Goal: Task Accomplishment & Management: Use online tool/utility

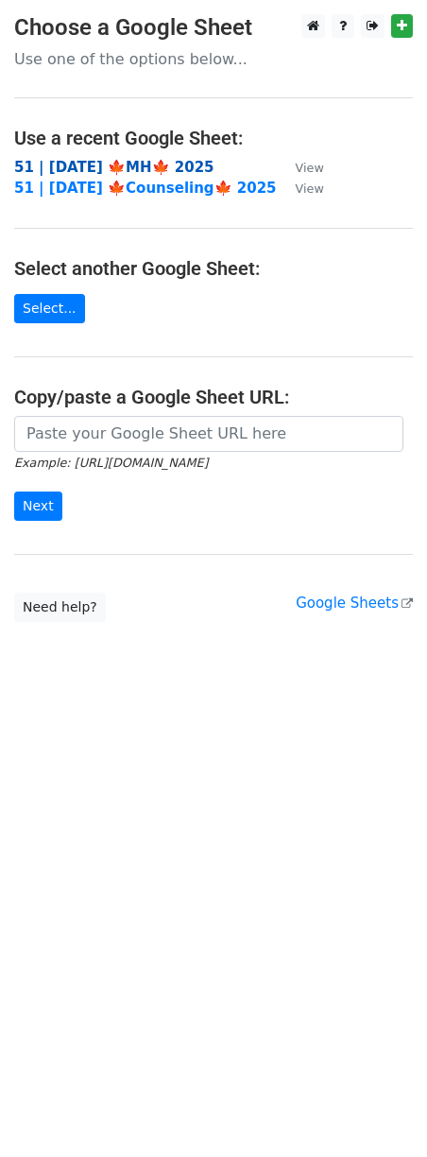
click at [102, 166] on strong "51 | [DATE] 🍁MH🍁 2025" at bounding box center [114, 167] width 200 height 17
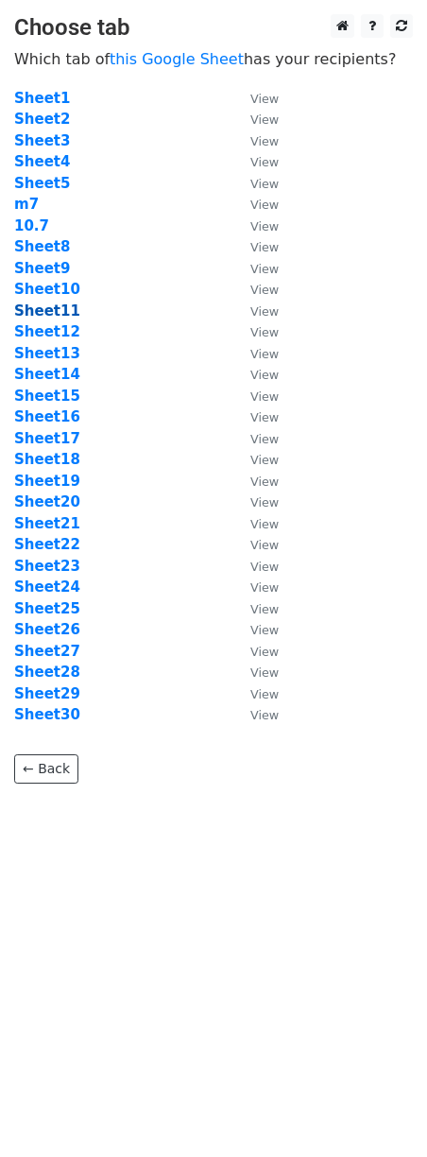
click at [59, 303] on strong "Sheet11" at bounding box center [47, 311] width 66 height 17
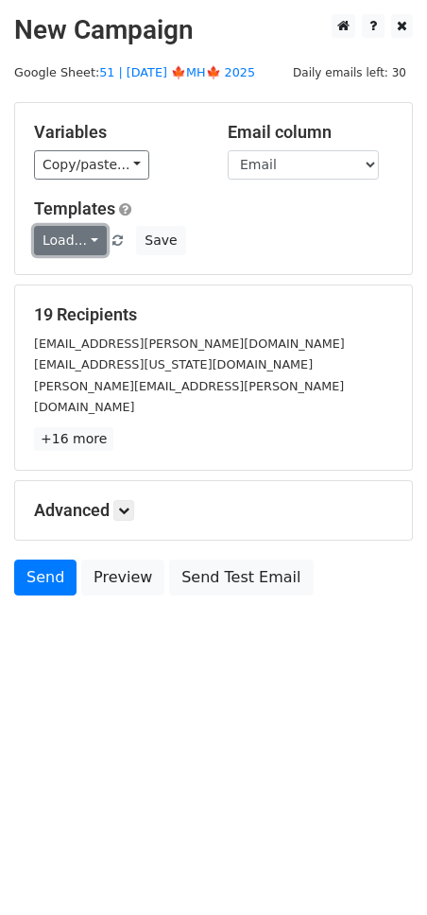
click at [78, 236] on link "Load..." at bounding box center [70, 240] width 73 height 29
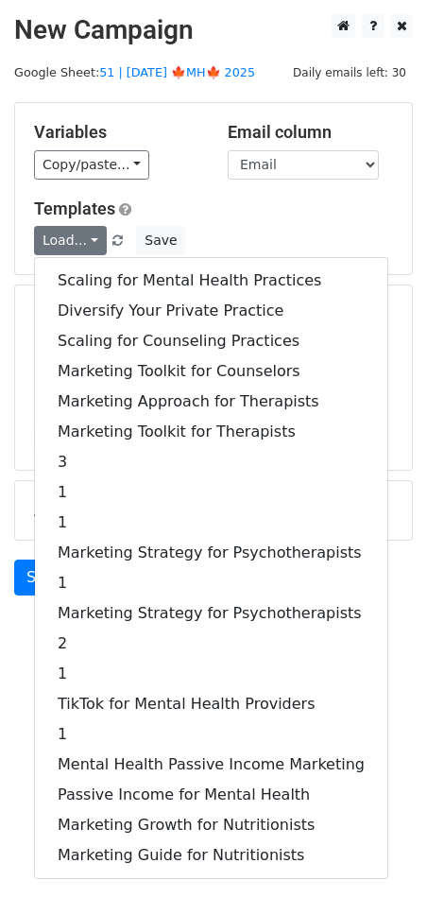
drag, startPoint x: 77, startPoint y: 255, endPoint x: 112, endPoint y: 282, distance: 43.9
click at [77, 257] on div "Scaling for Mental Health Practices Diversify Your Private Practice Scaling for…" at bounding box center [211, 568] width 355 height 622
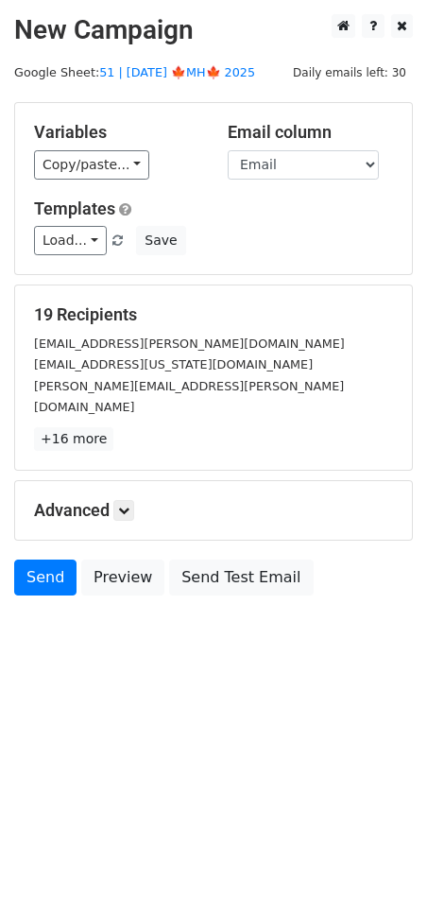
drag, startPoint x: 112, startPoint y: 282, endPoint x: 169, endPoint y: 427, distance: 156.6
click at [112, 282] on form "Variables Copy/paste... {{Name}} {{Email}} Email column Name Email Templates Lo…" at bounding box center [213, 353] width 399 height 503
click at [126, 505] on icon at bounding box center [123, 510] width 11 height 11
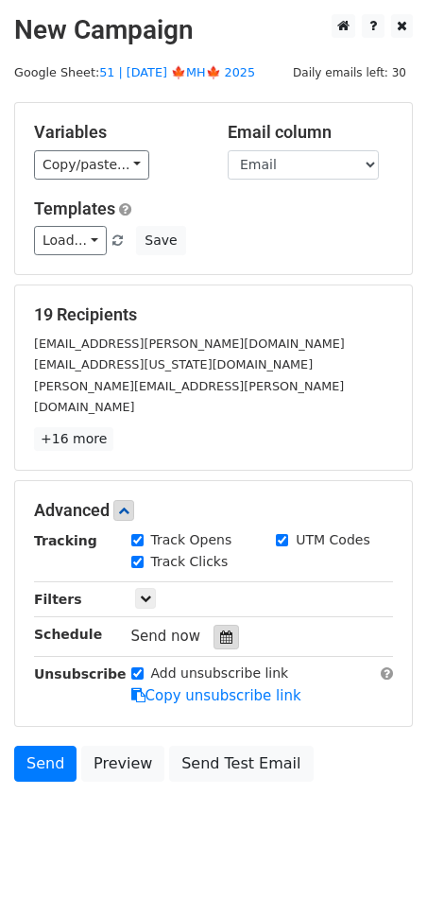
click at [221, 625] on div at bounding box center [227, 637] width 26 height 25
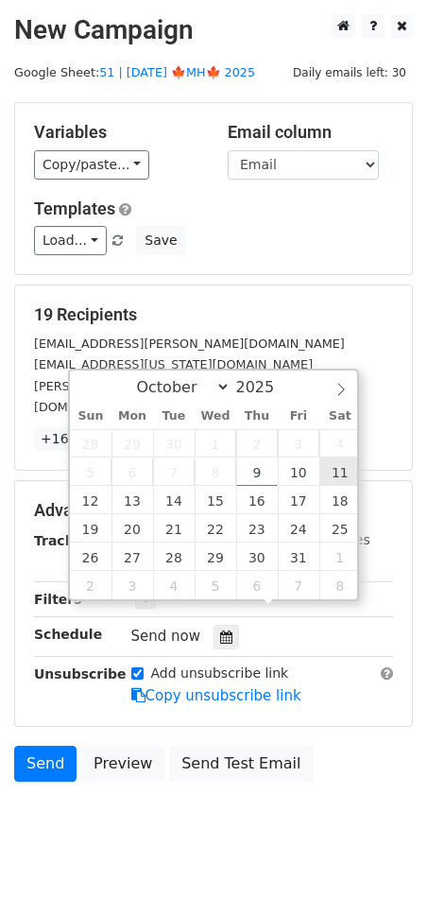
type input "2025-10-11 12:00"
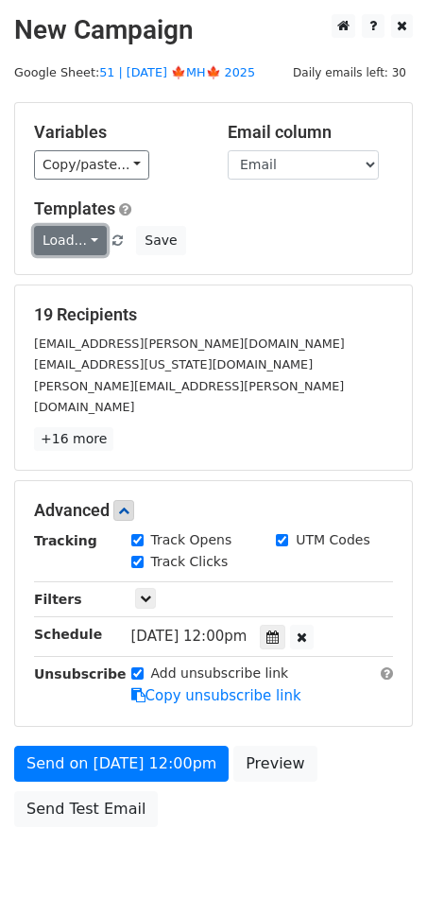
click at [62, 252] on link "Load..." at bounding box center [70, 240] width 73 height 29
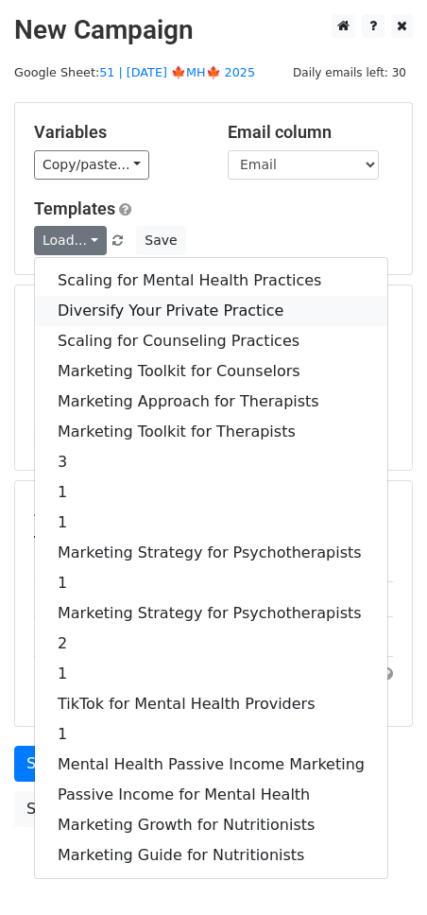
click at [101, 307] on link "Diversify Your Private Practice" at bounding box center [211, 311] width 353 height 30
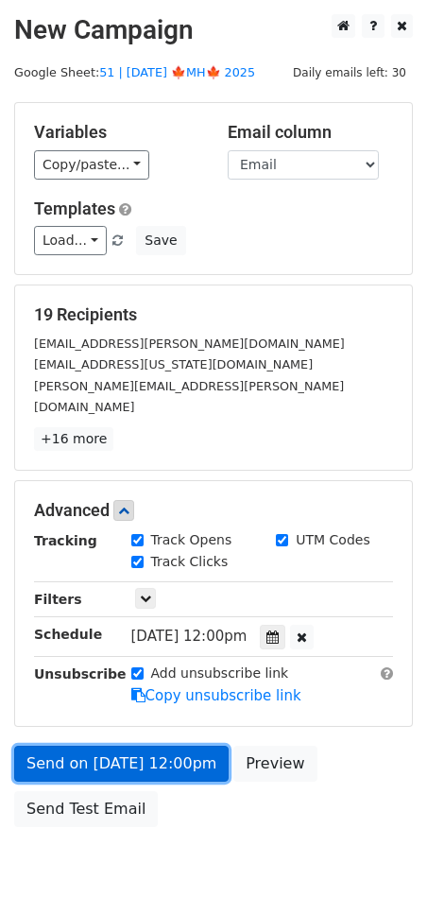
click at [127, 746] on link "Send on Oct 11 at 12:00pm" at bounding box center [121, 764] width 215 height 36
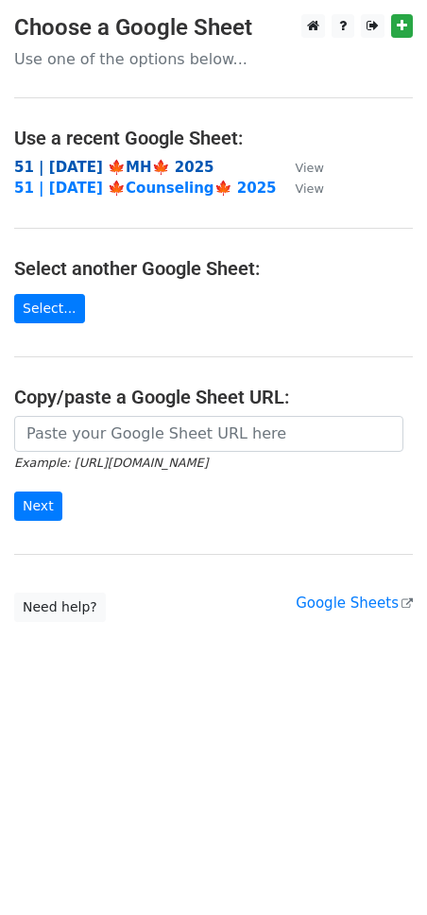
click at [118, 169] on strong "51 | [DATE] 🍁MH🍁 2025" at bounding box center [114, 167] width 200 height 17
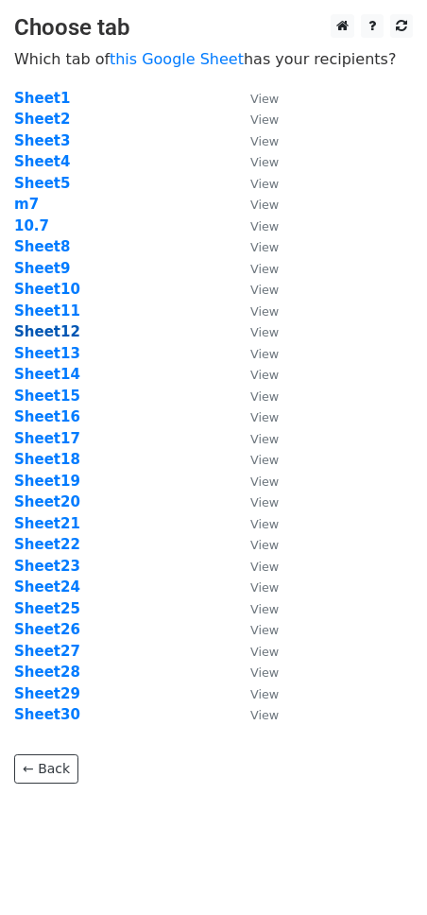
click at [53, 335] on strong "Sheet12" at bounding box center [47, 331] width 66 height 17
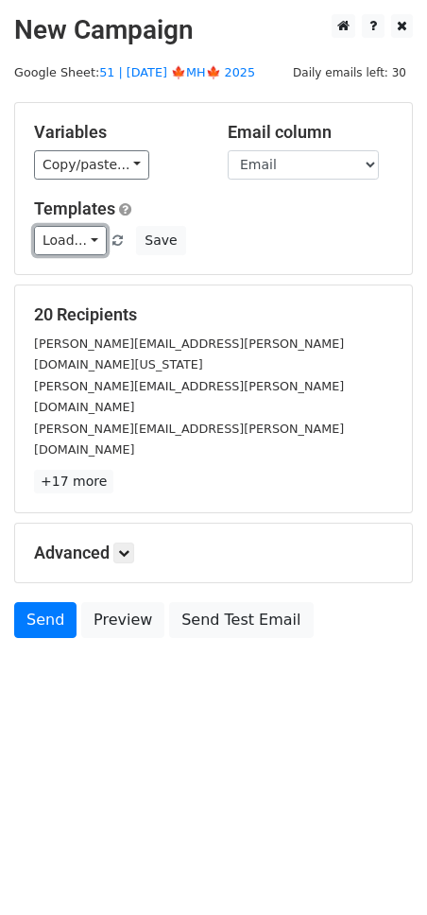
drag, startPoint x: 51, startPoint y: 238, endPoint x: 137, endPoint y: 282, distance: 96.4
click at [51, 238] on link "Load..." at bounding box center [70, 240] width 73 height 29
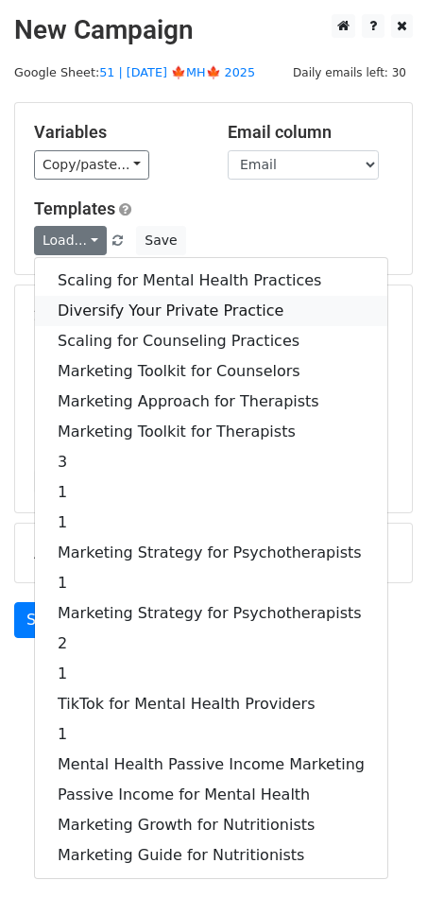
click at [149, 306] on link "Diversify Your Private Practice" at bounding box center [211, 311] width 353 height 30
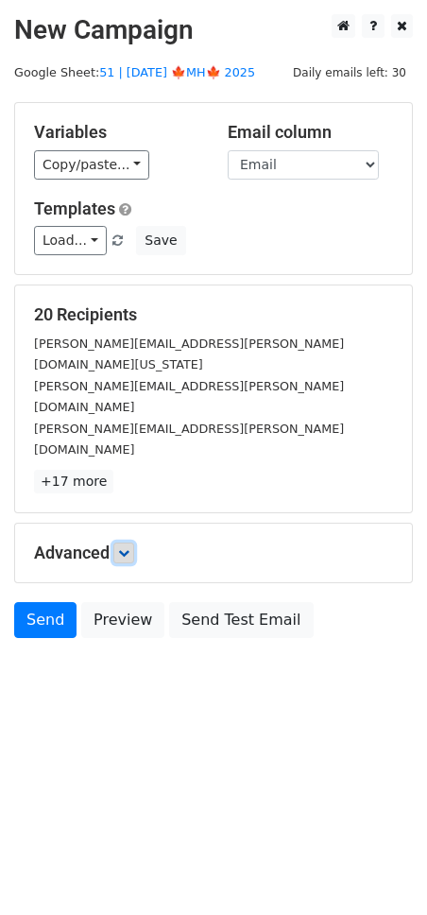
click at [127, 547] on icon at bounding box center [123, 552] width 11 height 11
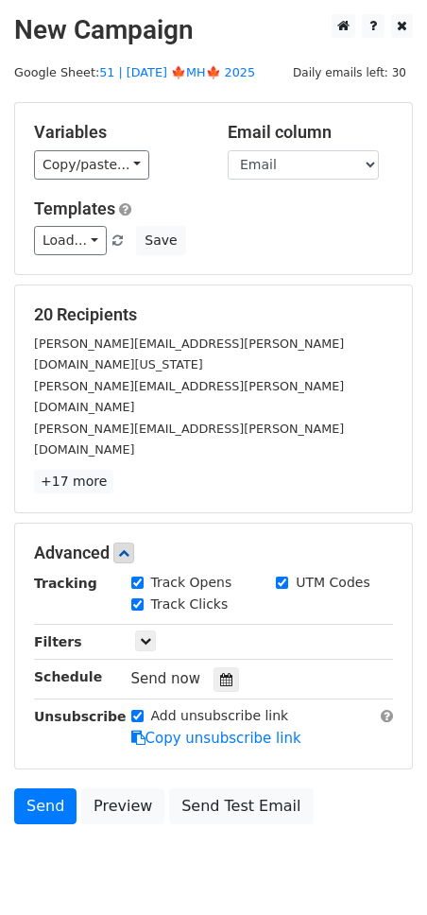
click at [69, 272] on div "Variables Copy/paste... {{Name}} {{Email}} Email column Name Email Templates Lo…" at bounding box center [213, 188] width 397 height 171
click at [68, 246] on link "Load..." at bounding box center [70, 240] width 73 height 29
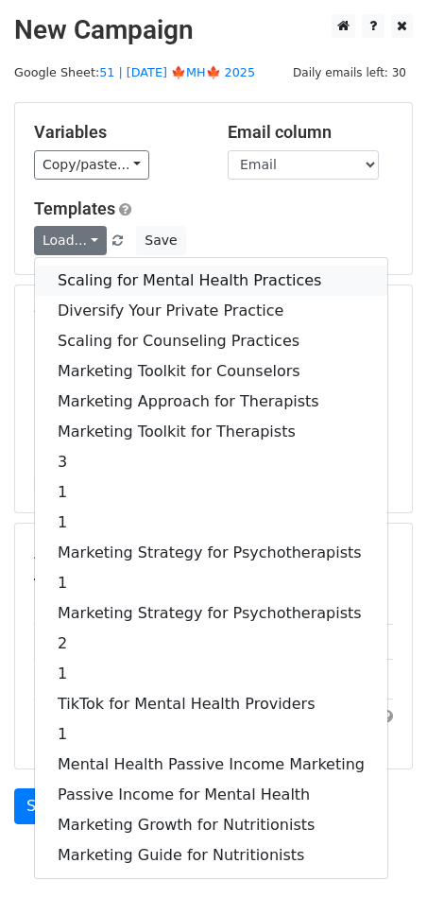
click at [122, 280] on link "Scaling for Mental Health Practices" at bounding box center [211, 281] width 353 height 30
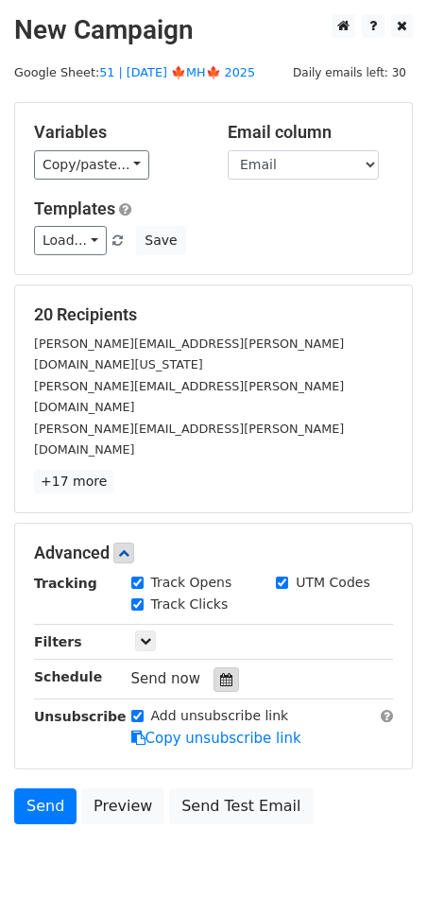
click at [220, 668] on div at bounding box center [227, 680] width 26 height 25
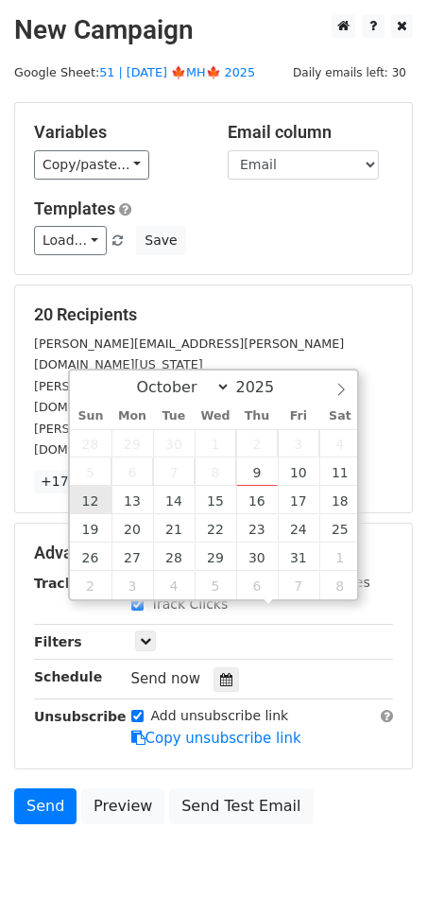
type input "2025-10-12 12:00"
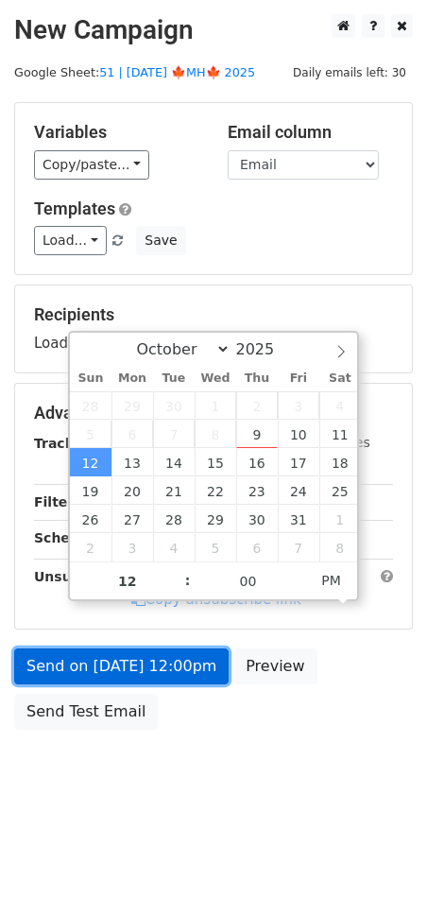
click at [118, 678] on link "Send on Oct 12 at 12:00pm" at bounding box center [121, 667] width 215 height 36
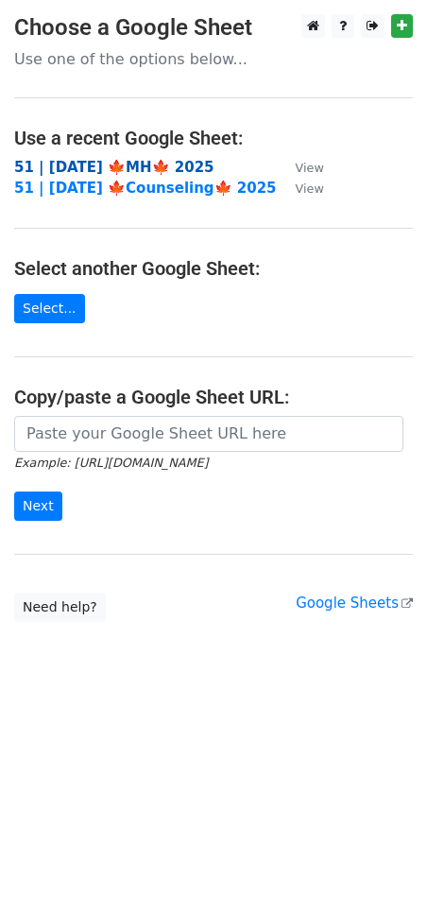
click at [79, 171] on strong "51 | [DATE] 🍁MH🍁 2025" at bounding box center [114, 167] width 200 height 17
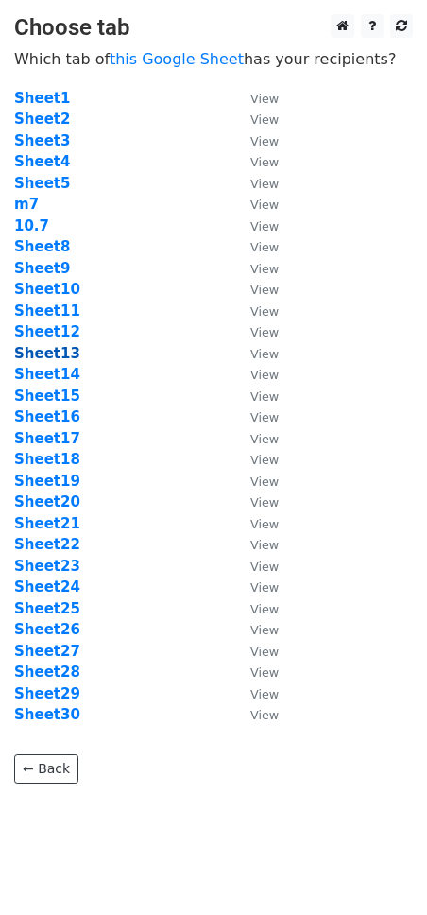
click at [57, 357] on strong "Sheet13" at bounding box center [47, 353] width 66 height 17
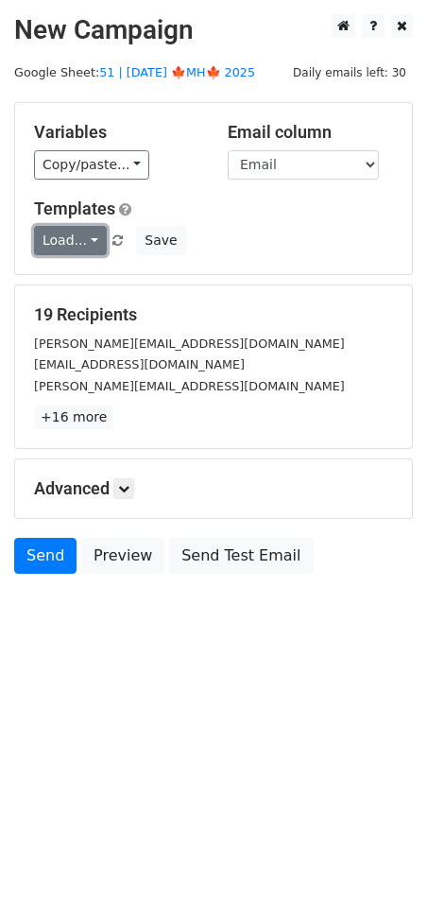
click at [79, 244] on link "Load..." at bounding box center [70, 240] width 73 height 29
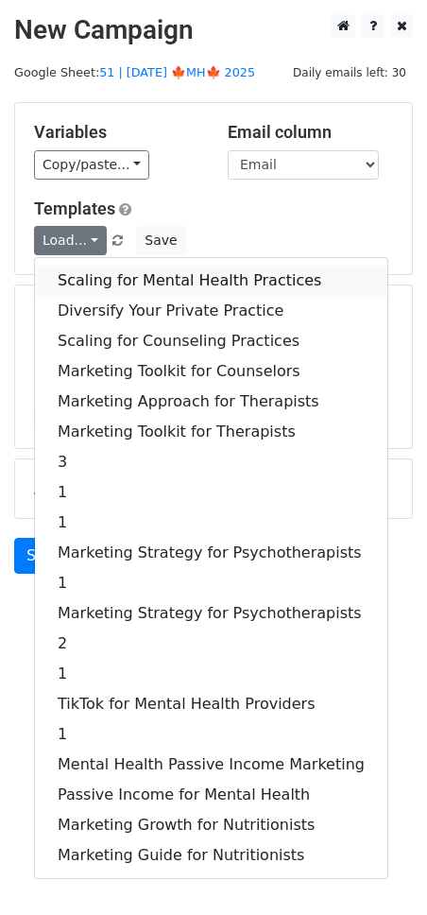
click at [98, 271] on link "Scaling for Mental Health Practices" at bounding box center [211, 281] width 353 height 30
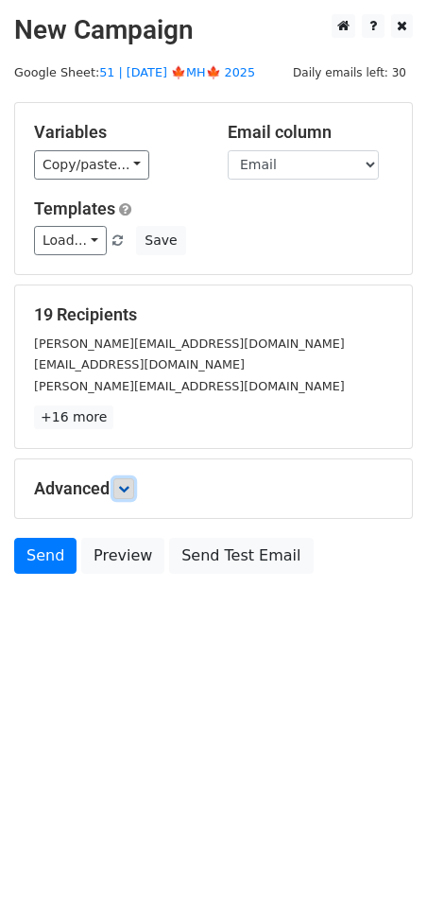
click at [126, 489] on icon at bounding box center [123, 488] width 11 height 11
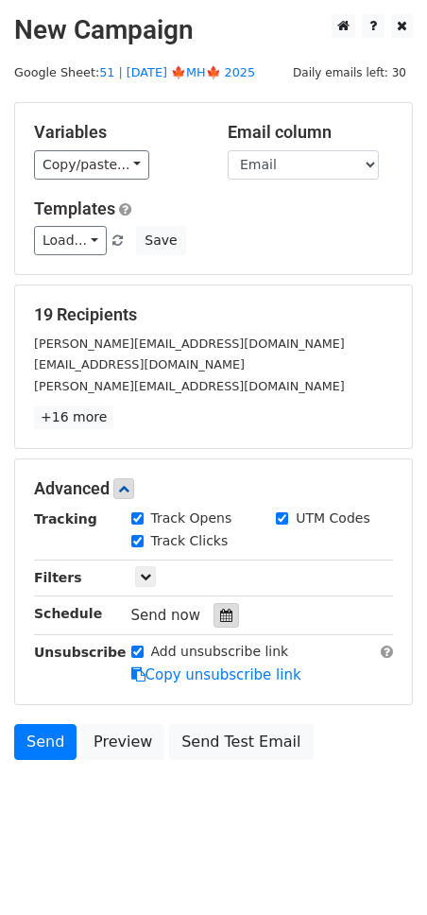
click at [223, 614] on div at bounding box center [227, 615] width 26 height 25
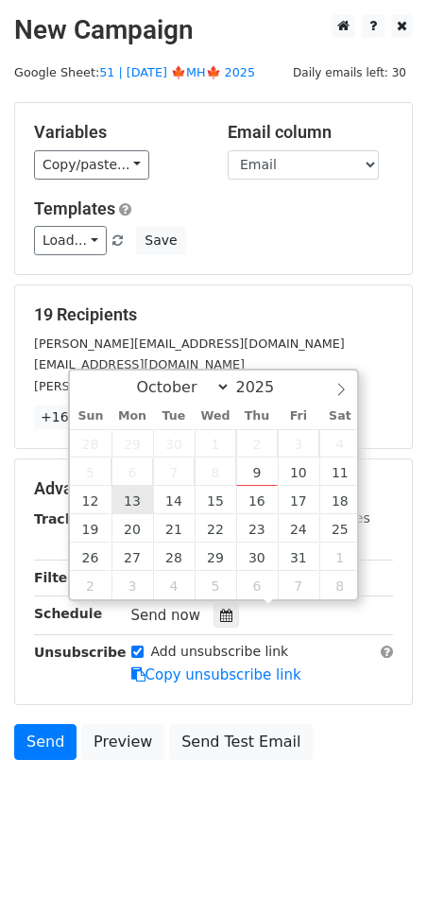
type input "2025-10-13 12:00"
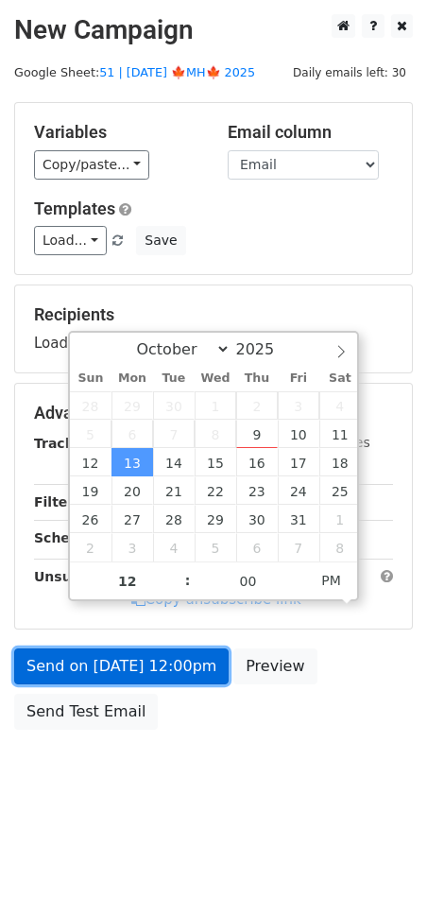
click at [138, 649] on link "Send on Oct 13 at 12:00pm" at bounding box center [121, 667] width 215 height 36
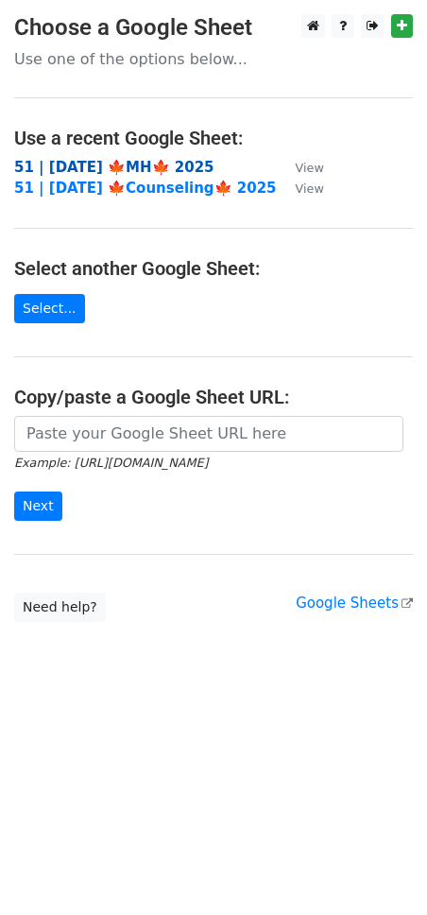
click at [148, 164] on strong "51 | [DATE] 🍁MH🍁 2025" at bounding box center [114, 167] width 200 height 17
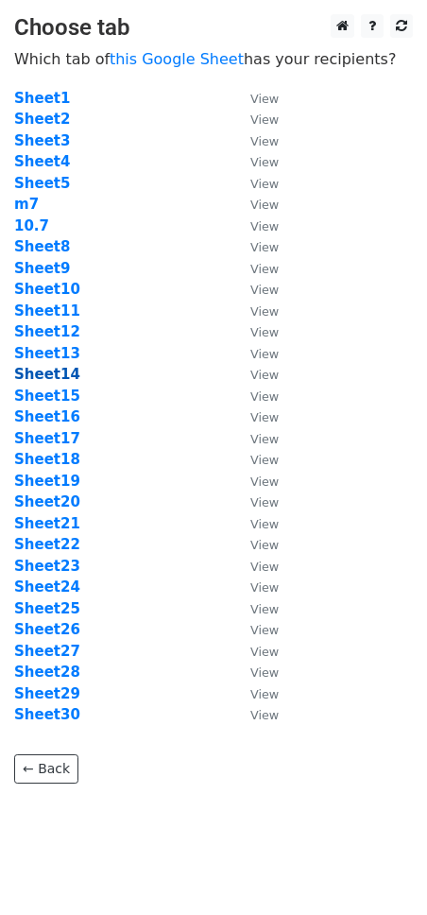
click at [54, 373] on strong "Sheet14" at bounding box center [47, 374] width 66 height 17
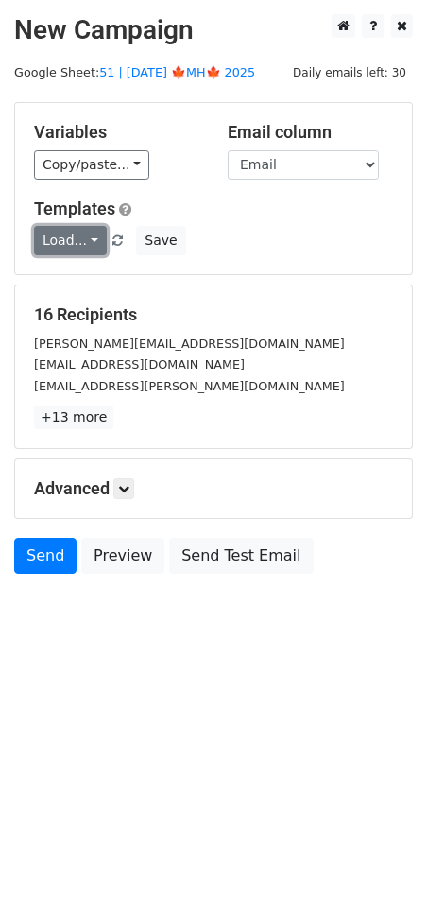
click at [72, 233] on link "Load..." at bounding box center [70, 240] width 73 height 29
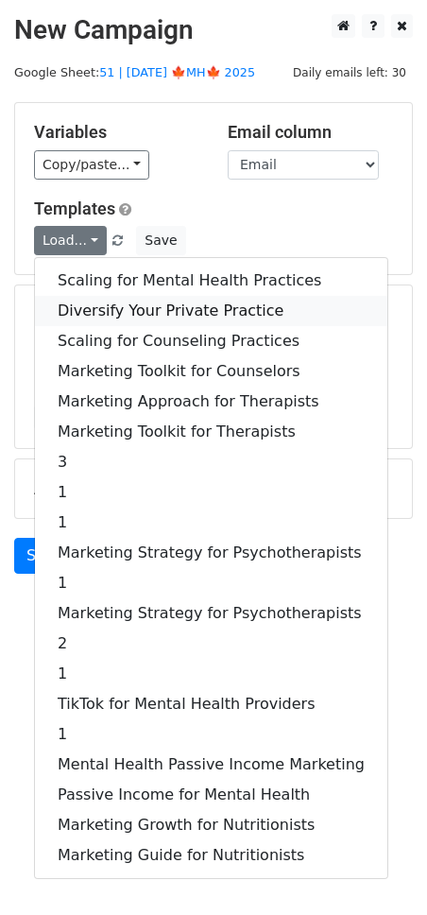
click at [129, 306] on link "Diversify Your Private Practice" at bounding box center [211, 311] width 353 height 30
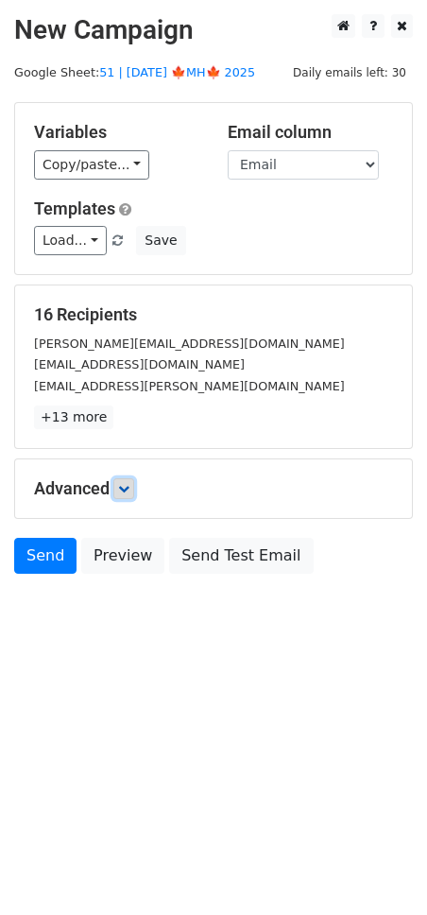
click at [130, 478] on link at bounding box center [123, 488] width 21 height 21
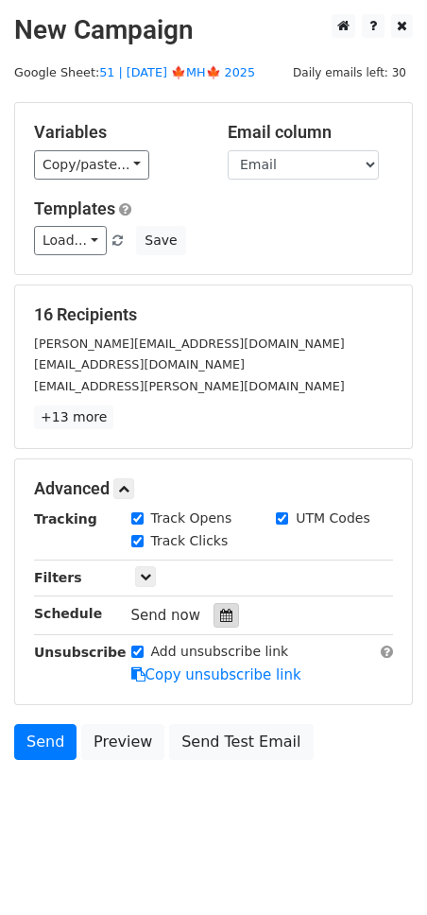
click at [220, 616] on icon at bounding box center [226, 615] width 12 height 13
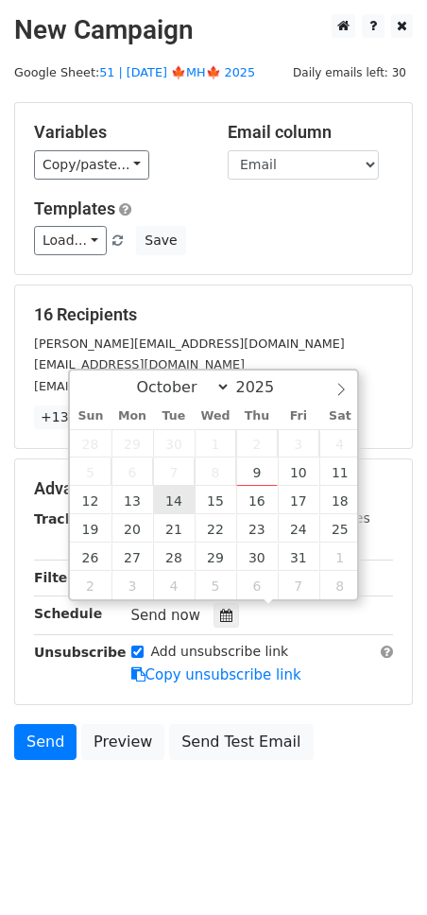
type input "2025-10-14 12:00"
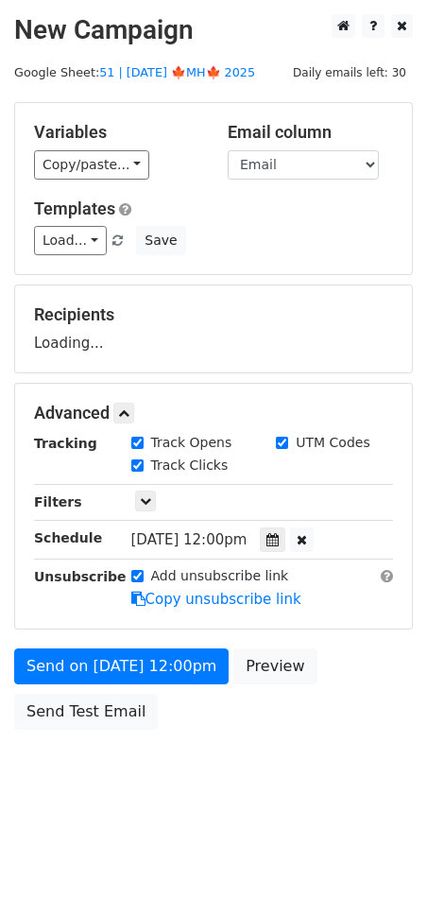
click at [140, 684] on div "Send on Oct 14 at 12:00pm Preview Send Test Email" at bounding box center [213, 694] width 427 height 91
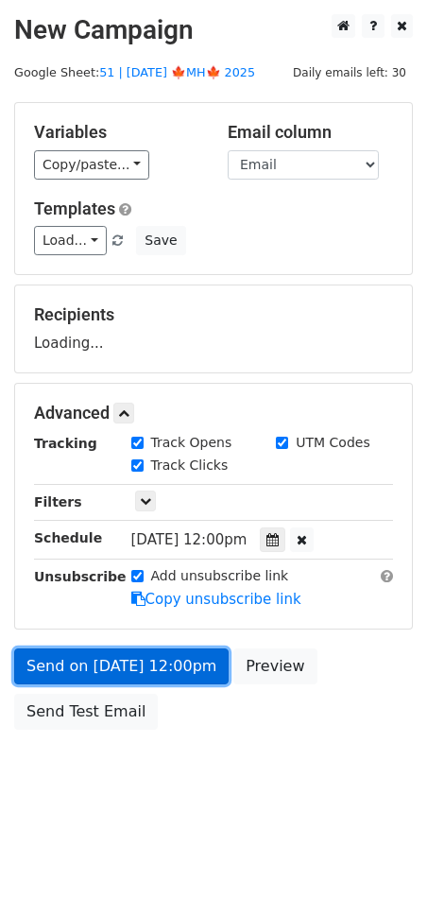
click at [113, 677] on link "Send on Oct 14 at 12:00pm" at bounding box center [121, 667] width 215 height 36
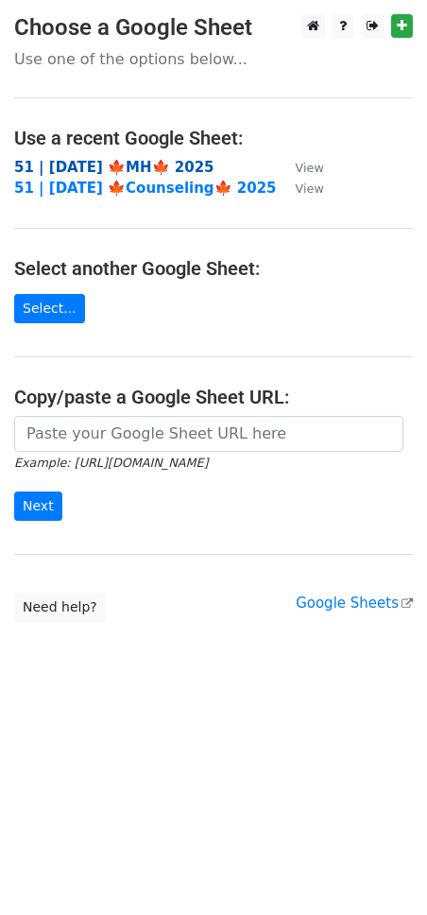
click at [139, 169] on strong "51 | OCT 7 🍁MH🍁 2025" at bounding box center [114, 167] width 200 height 17
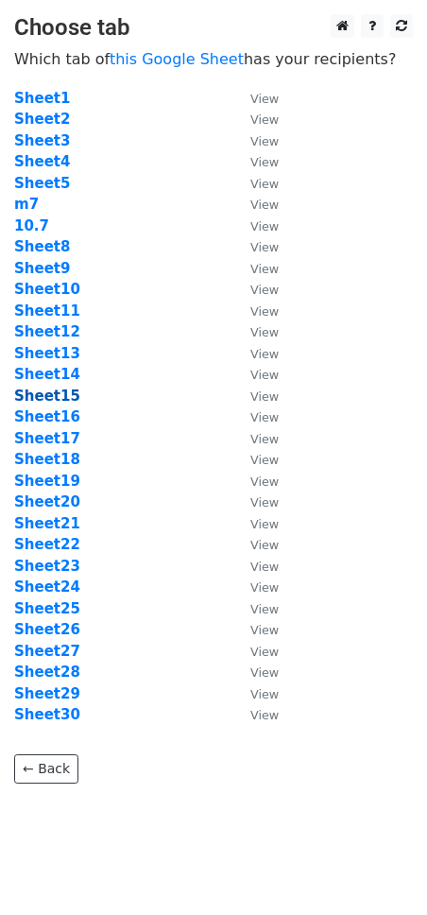
click at [56, 392] on strong "Sheet15" at bounding box center [47, 396] width 66 height 17
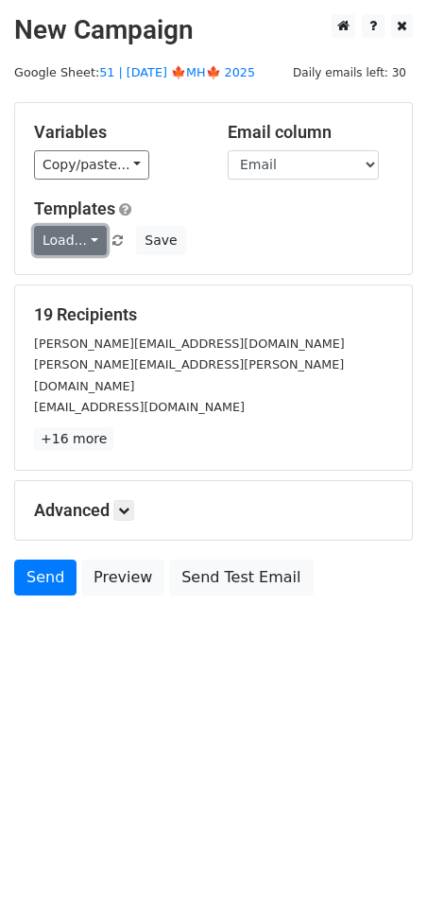
click at [77, 239] on link "Load..." at bounding box center [70, 240] width 73 height 29
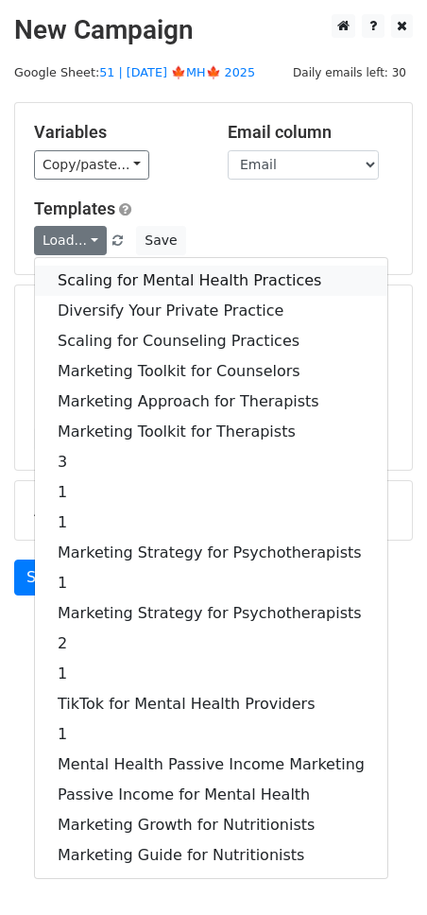
click at [107, 280] on link "Scaling for Mental Health Practices" at bounding box center [211, 281] width 353 height 30
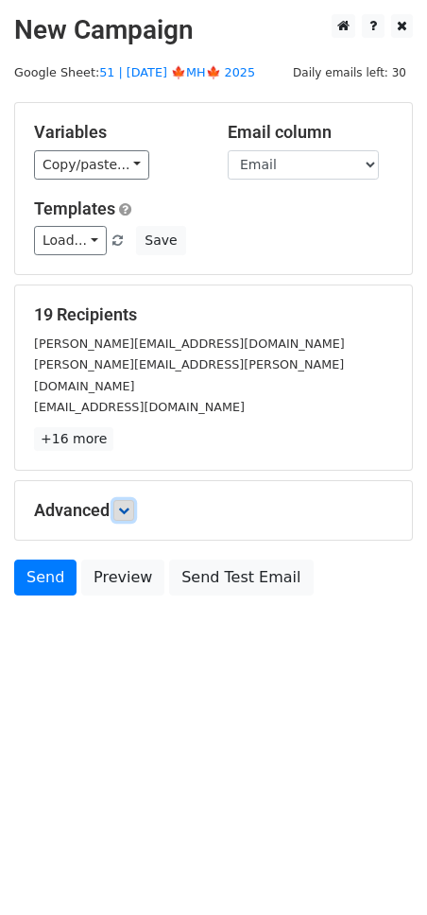
click at [134, 500] on link at bounding box center [123, 510] width 21 height 21
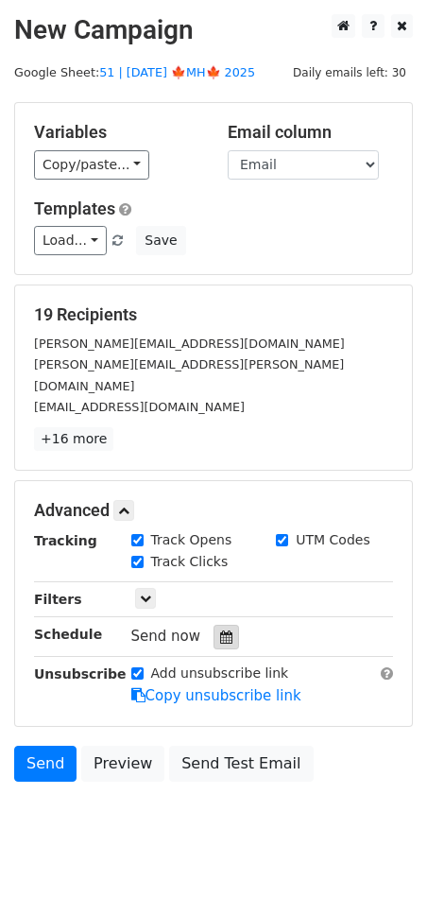
click at [220, 631] on icon at bounding box center [226, 637] width 12 height 13
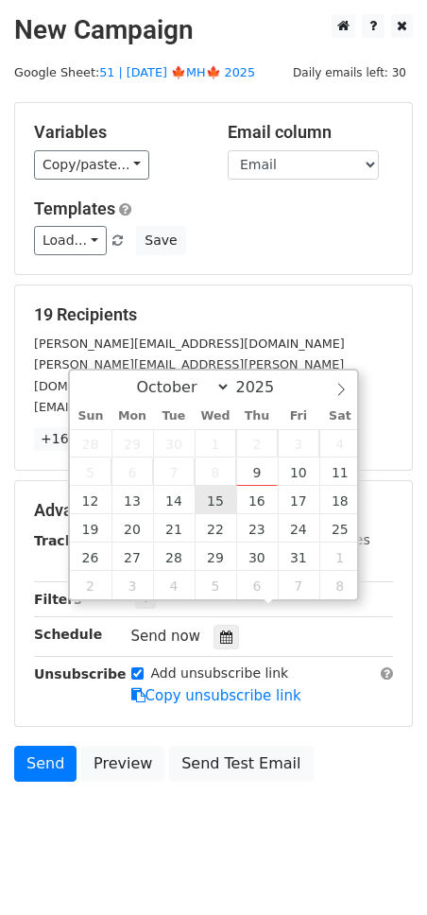
type input "2025-10-15 12:00"
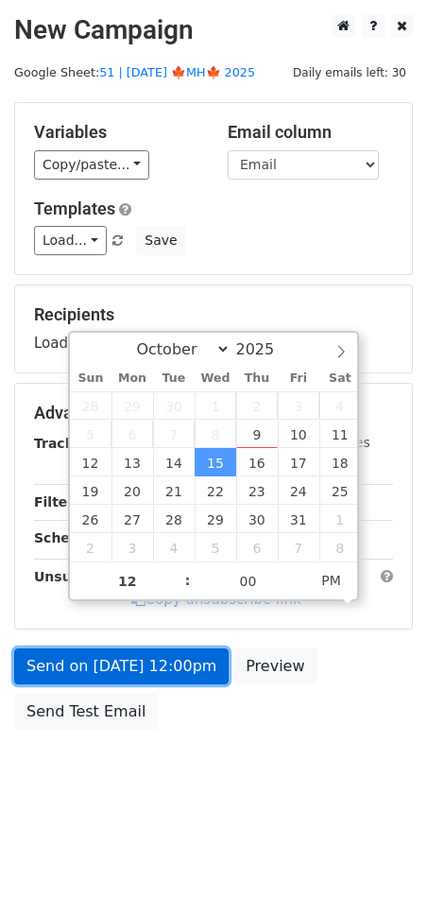
click at [184, 651] on link "Send on Oct 15 at 12:00pm" at bounding box center [121, 667] width 215 height 36
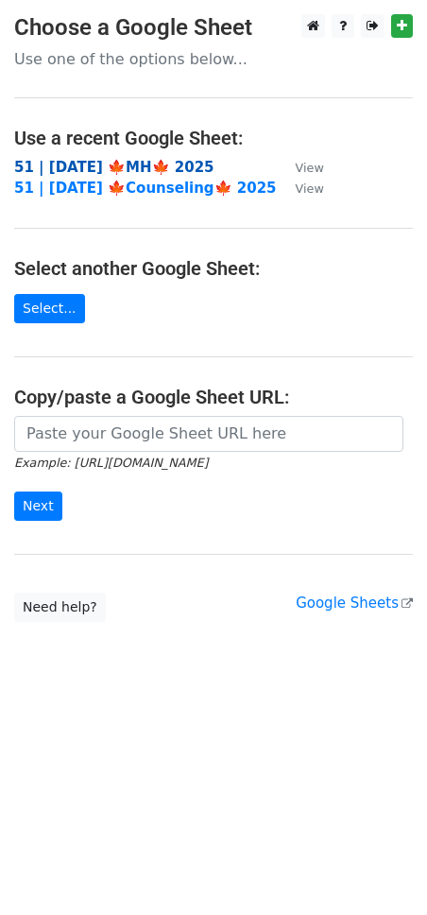
click at [140, 161] on strong "51 | OCT 7 🍁MH🍁 2025" at bounding box center [114, 167] width 200 height 17
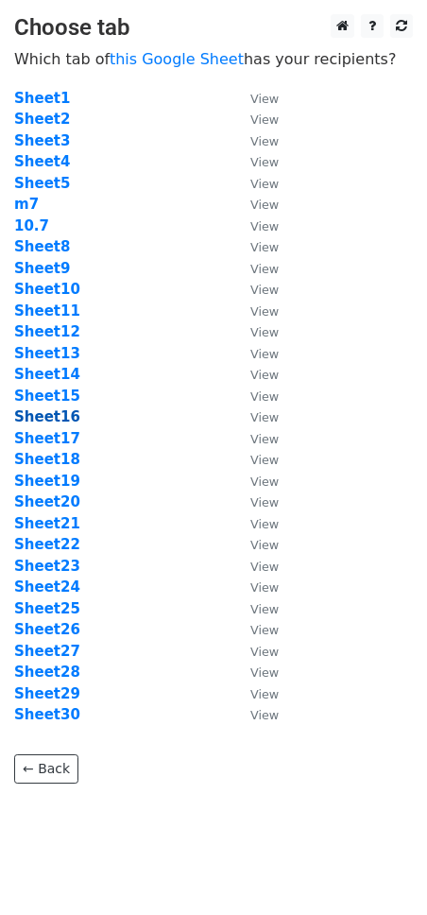
click at [52, 414] on strong "Sheet16" at bounding box center [47, 416] width 66 height 17
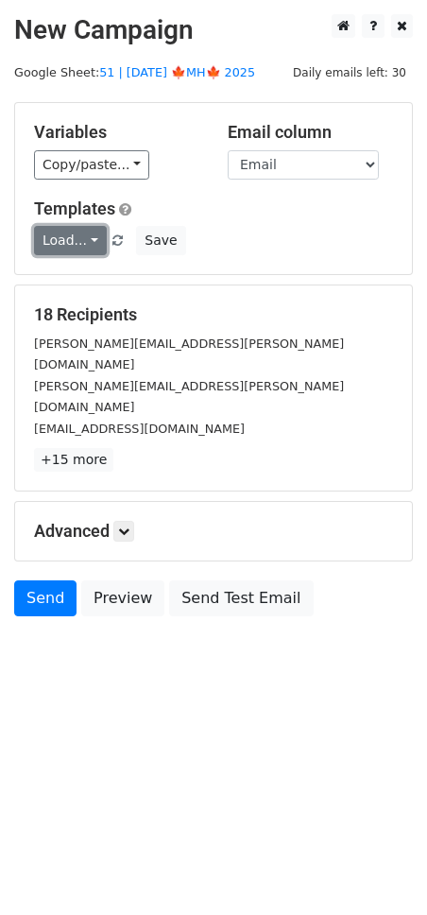
click at [82, 244] on link "Load..." at bounding box center [70, 240] width 73 height 29
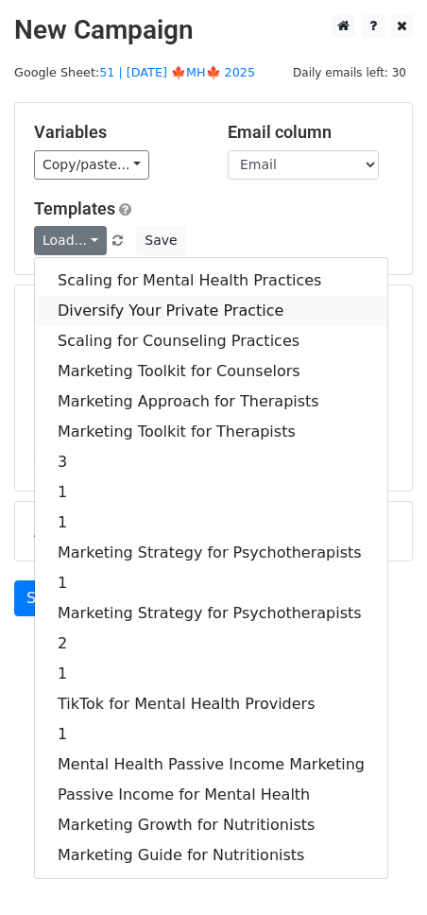
click at [103, 312] on link "Diversify Your Private Practice" at bounding box center [211, 311] width 353 height 30
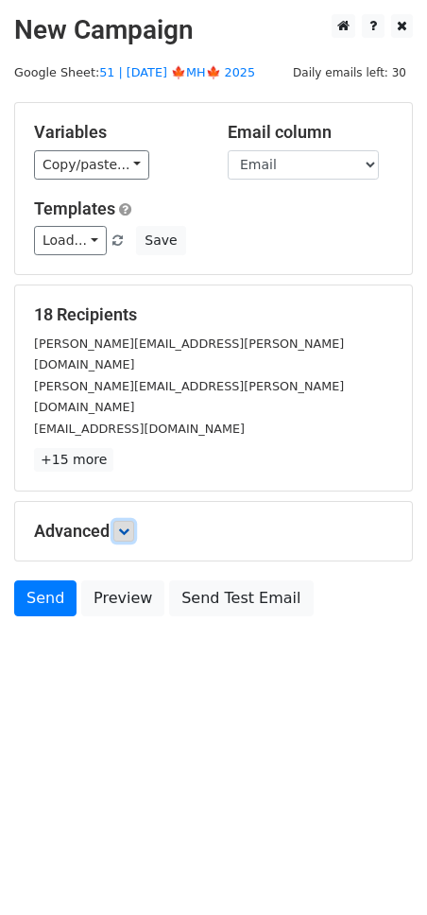
click at [126, 526] on icon at bounding box center [123, 531] width 11 height 11
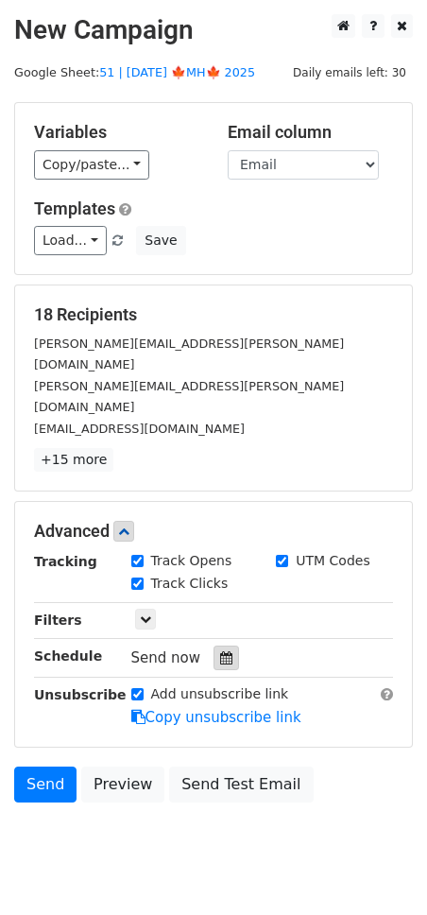
click at [220, 646] on div at bounding box center [227, 658] width 26 height 25
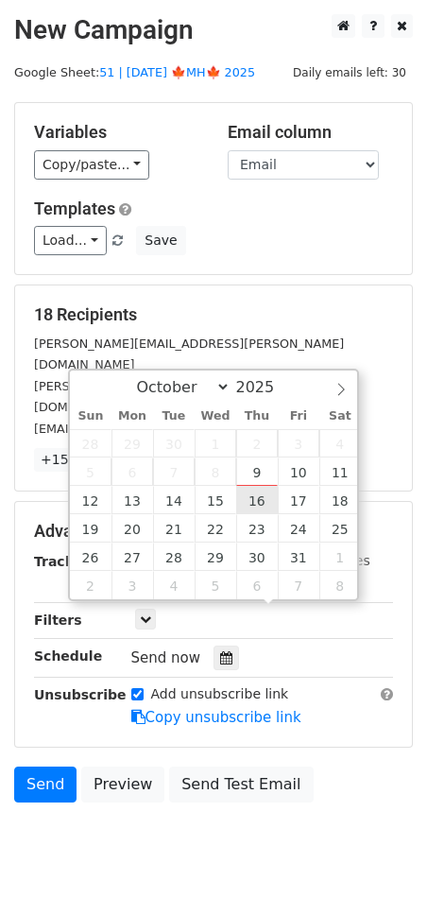
type input "2025-10-16 12:00"
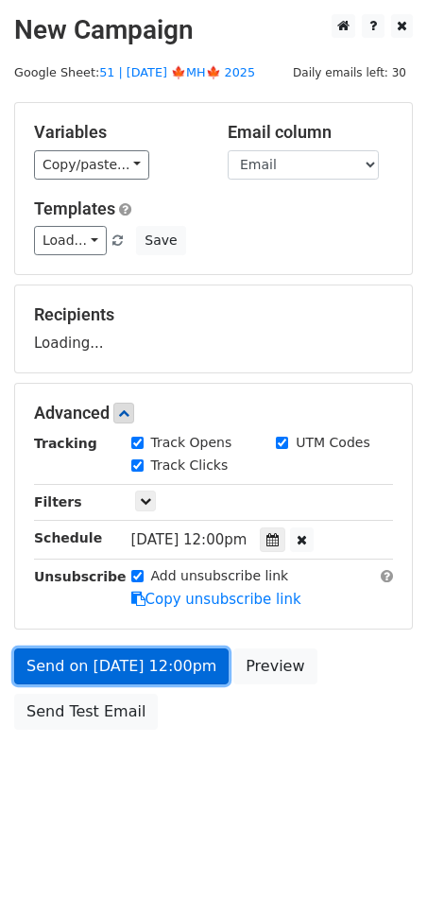
click at [169, 679] on link "Send on Oct 16 at 12:00pm" at bounding box center [121, 667] width 215 height 36
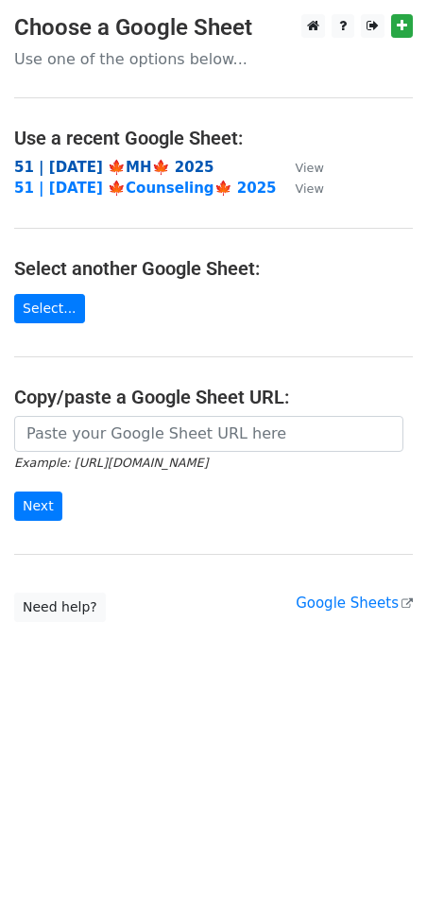
click at [122, 171] on strong "51 | [DATE] 🍁MH🍁 2025" at bounding box center [114, 167] width 200 height 17
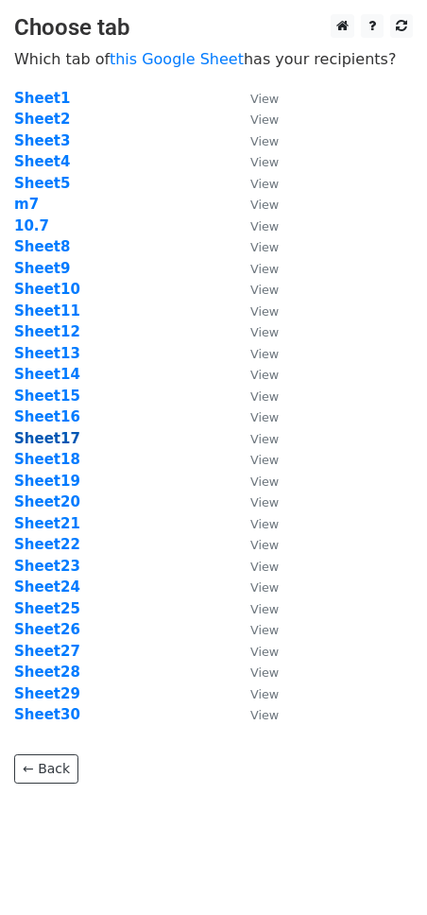
click at [60, 439] on strong "Sheet17" at bounding box center [47, 438] width 66 height 17
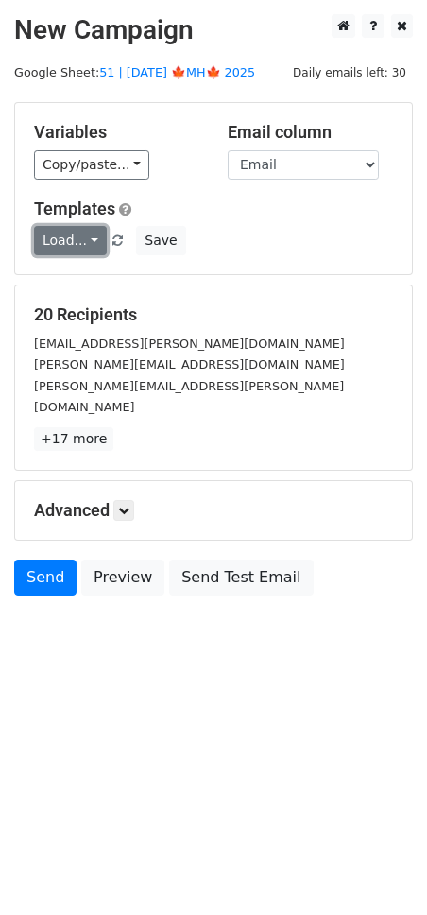
click at [88, 249] on link "Load..." at bounding box center [70, 240] width 73 height 29
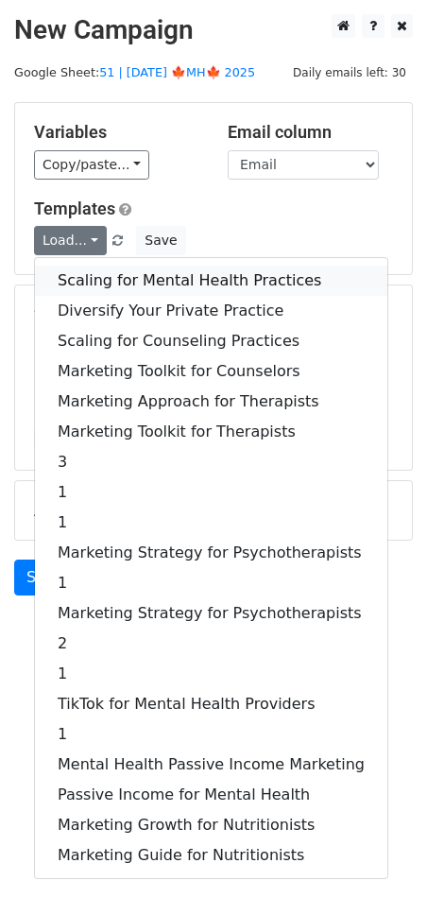
click at [115, 280] on link "Scaling for Mental Health Practices" at bounding box center [211, 281] width 353 height 30
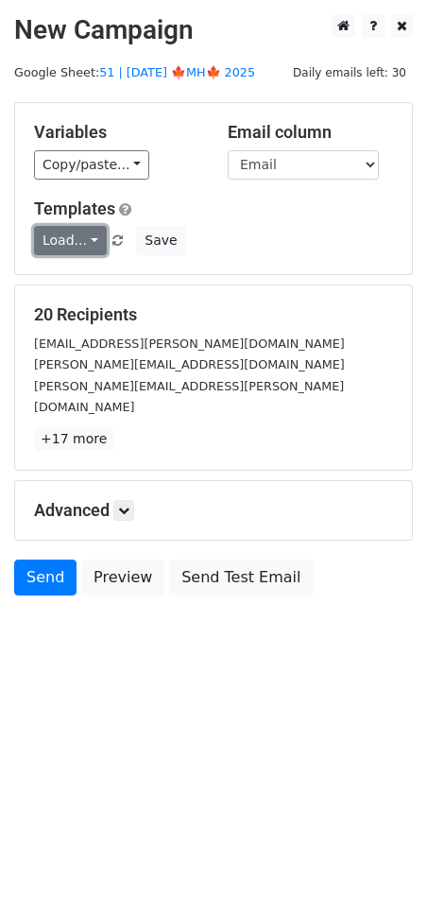
click at [65, 243] on link "Load..." at bounding box center [70, 240] width 73 height 29
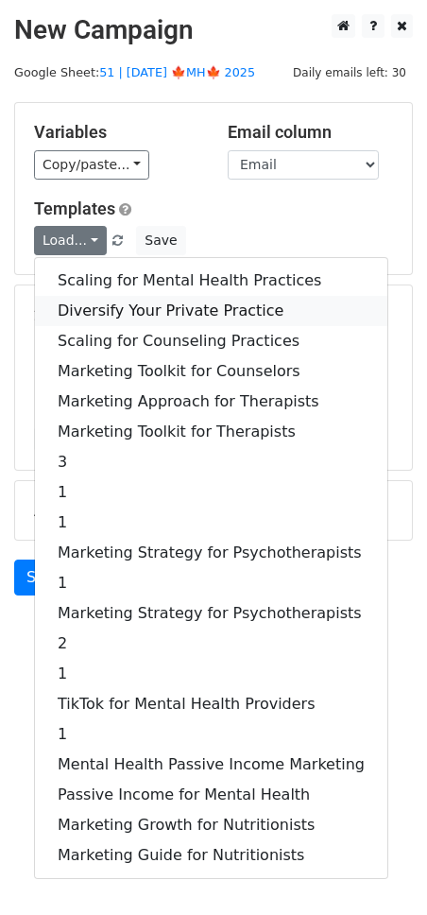
click at [110, 308] on link "Diversify Your Private Practice" at bounding box center [211, 311] width 353 height 30
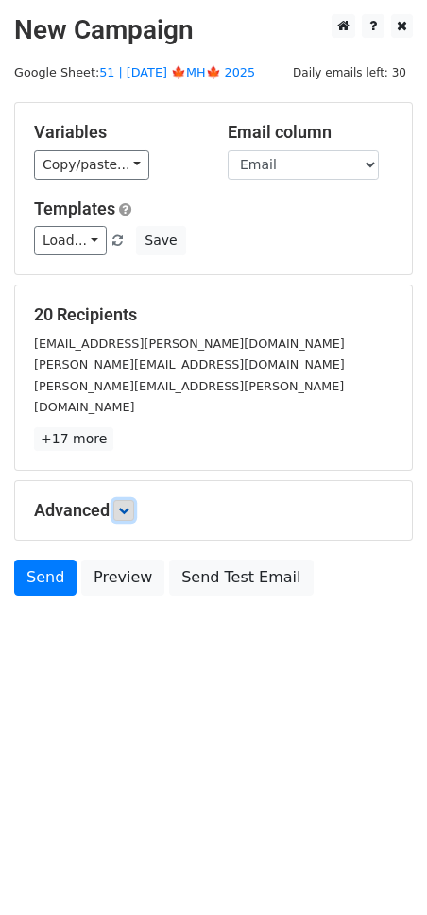
click at [126, 505] on icon at bounding box center [123, 510] width 11 height 11
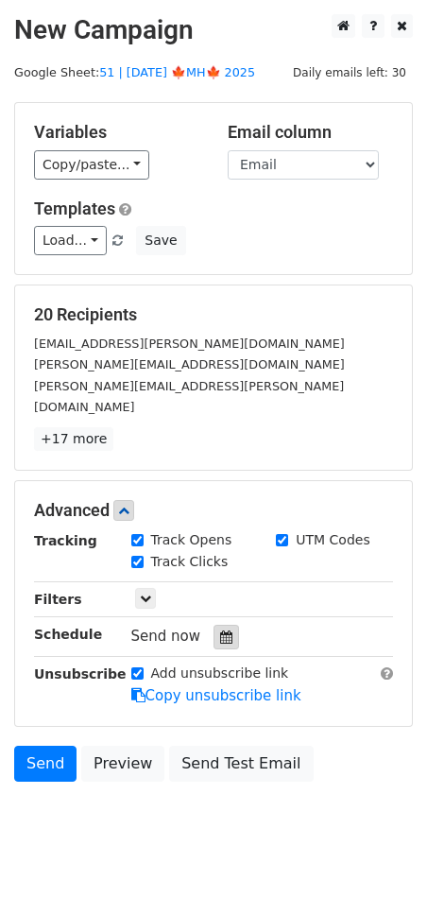
click at [220, 631] on icon at bounding box center [226, 637] width 12 height 13
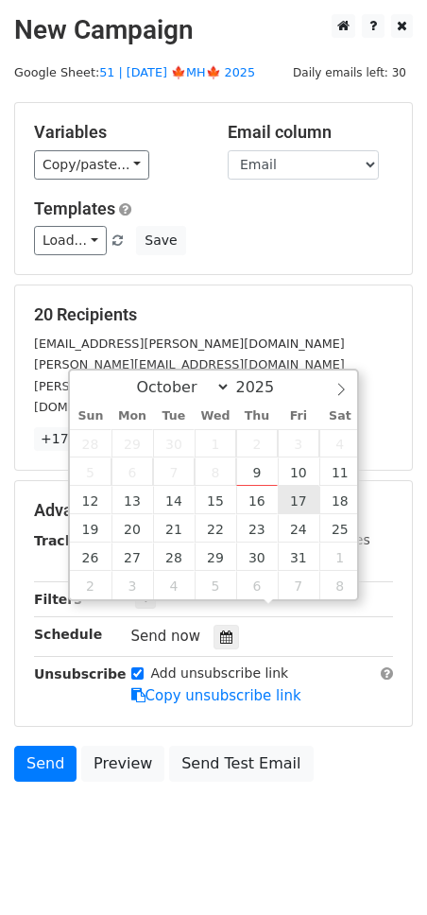
type input "[DATE] 12:00"
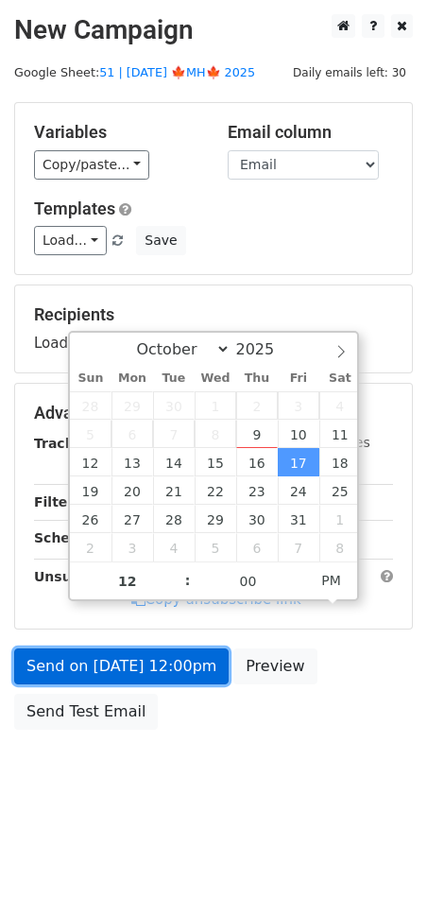
click at [154, 675] on link "Send on [DATE] 12:00pm" at bounding box center [121, 667] width 215 height 36
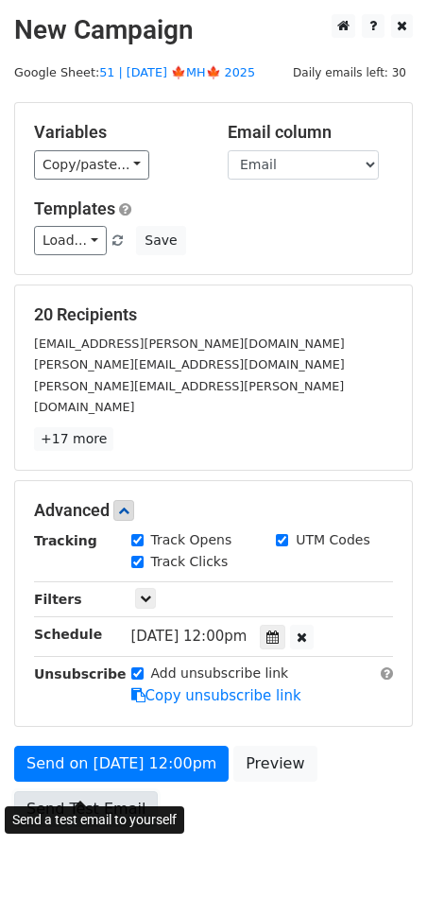
click at [78, 791] on link "Send Test Email" at bounding box center [86, 809] width 144 height 36
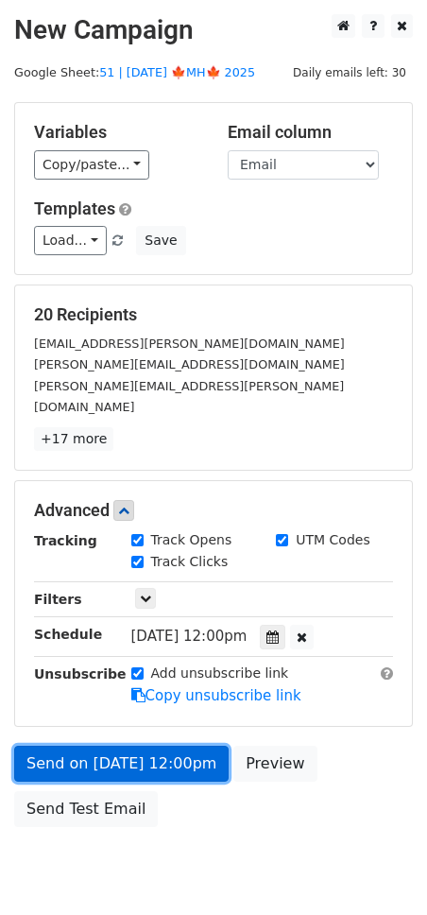
drag, startPoint x: 120, startPoint y: 729, endPoint x: 113, endPoint y: 753, distance: 24.5
click at [120, 746] on link "Send on [DATE] 12:00pm" at bounding box center [121, 764] width 215 height 36
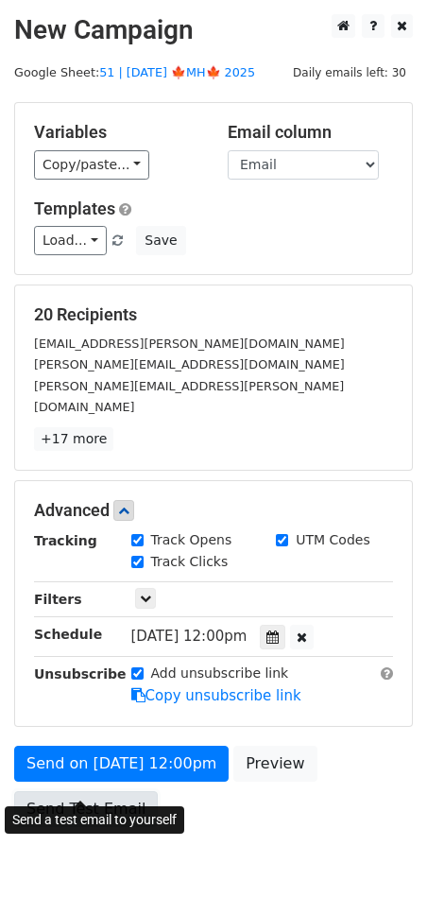
click at [104, 791] on link "Send Test Email" at bounding box center [86, 809] width 144 height 36
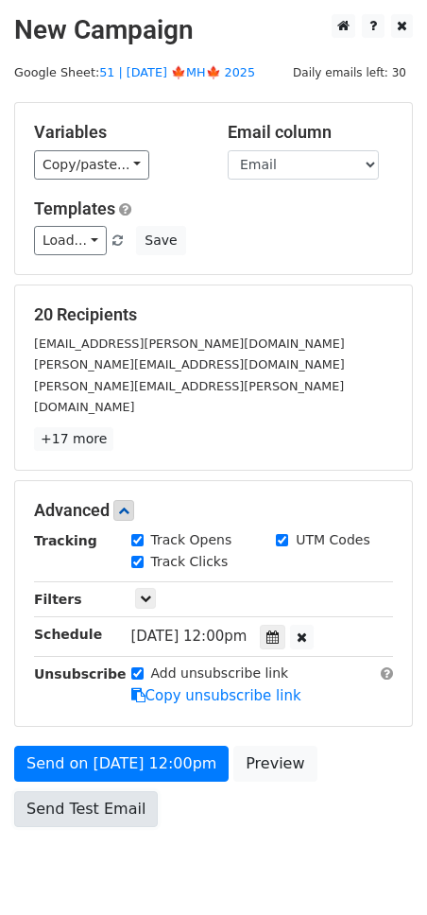
click at [104, 791] on link "Send Test Email" at bounding box center [86, 809] width 144 height 36
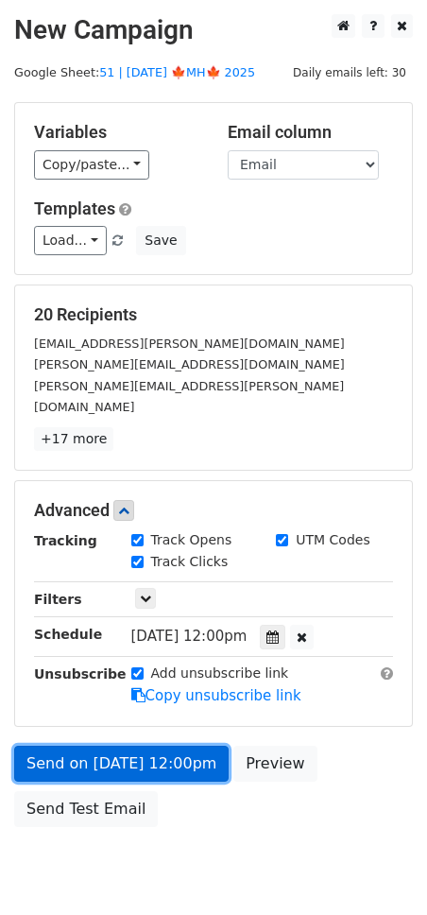
click at [107, 746] on link "Send on [DATE] 12:00pm" at bounding box center [121, 764] width 215 height 36
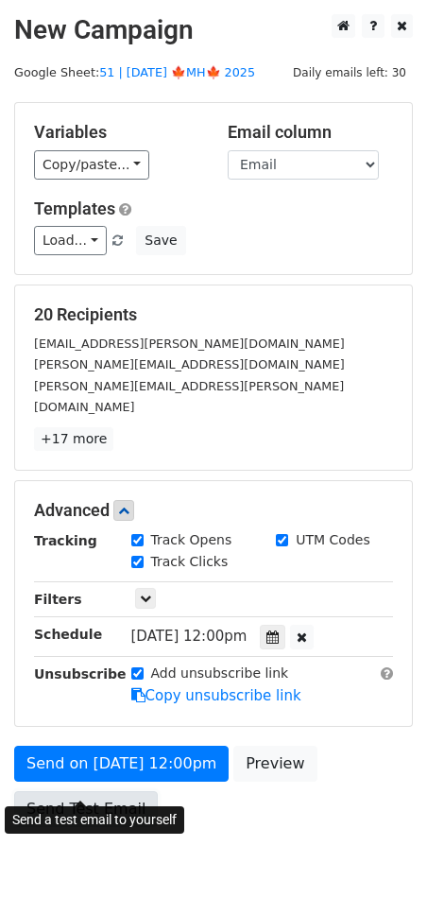
click at [86, 791] on link "Send Test Email" at bounding box center [86, 809] width 144 height 36
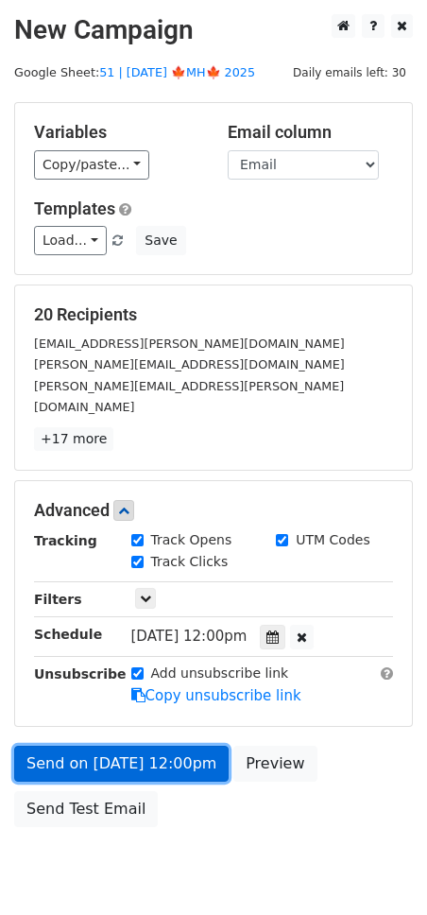
click at [106, 746] on link "Send on [DATE] 12:00pm" at bounding box center [121, 764] width 215 height 36
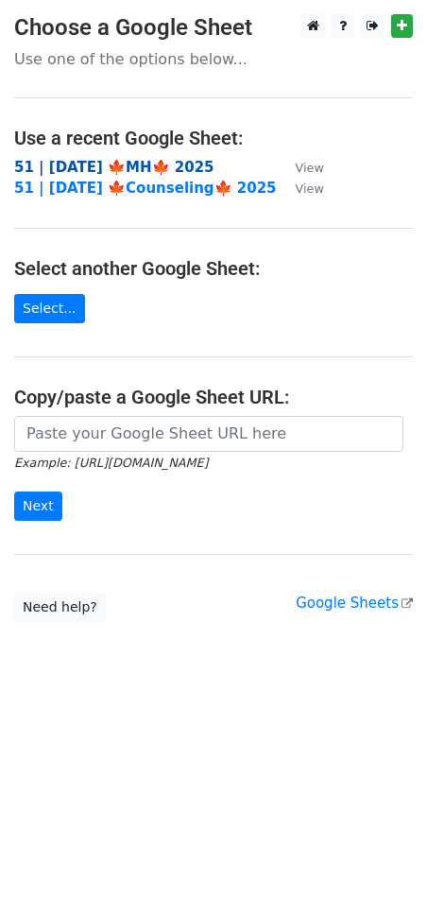
click at [143, 168] on strong "51 | [DATE] 🍁MH🍁 2025" at bounding box center [114, 167] width 200 height 17
